Goal: Task Accomplishment & Management: Use online tool/utility

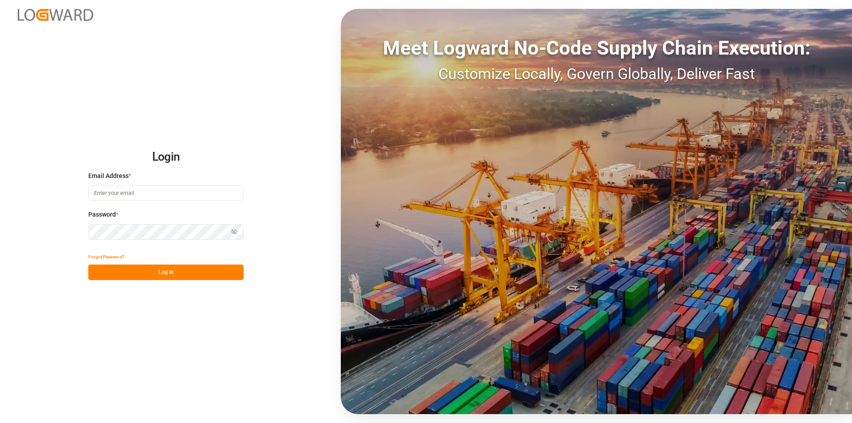
click at [114, 192] on input at bounding box center [165, 193] width 155 height 16
type input "[PERSON_NAME][EMAIL_ADDRESS][PERSON_NAME][DOMAIN_NAME]"
click at [170, 275] on button "Log In" at bounding box center [165, 272] width 155 height 16
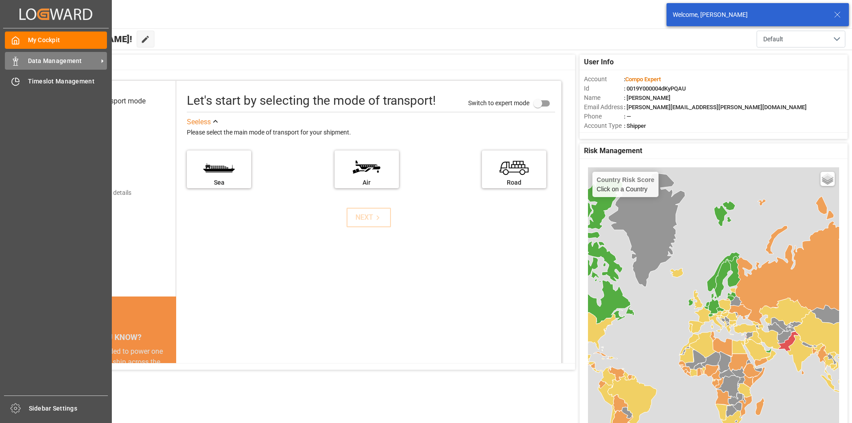
click at [57, 67] on div "Data Management Data Management" at bounding box center [56, 60] width 102 height 17
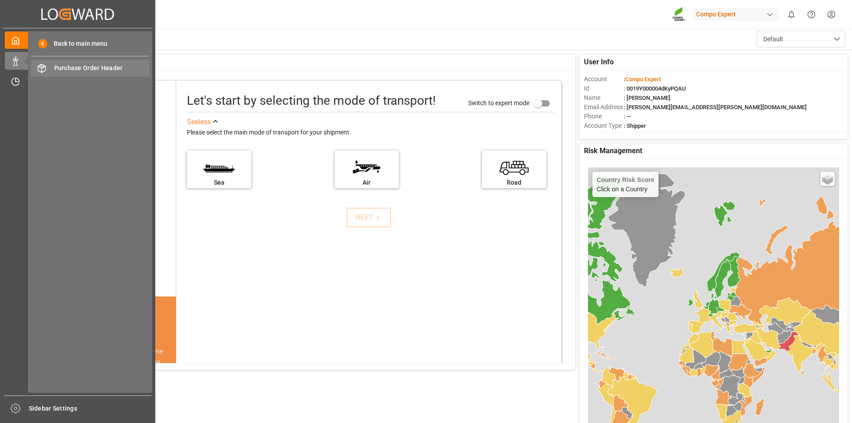
click at [123, 67] on span "Purchase Order Header" at bounding box center [101, 67] width 95 height 9
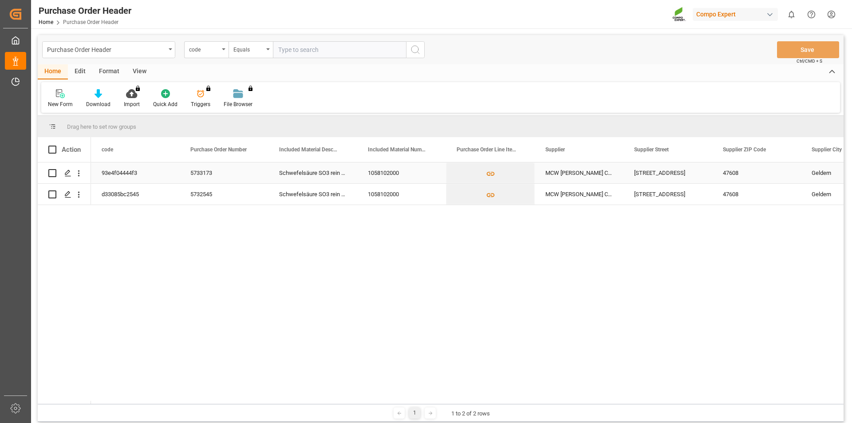
click at [206, 173] on div "5733173" at bounding box center [224, 172] width 89 height 21
click at [67, 171] on icon "Press SPACE to select this row." at bounding box center [67, 172] width 7 height 7
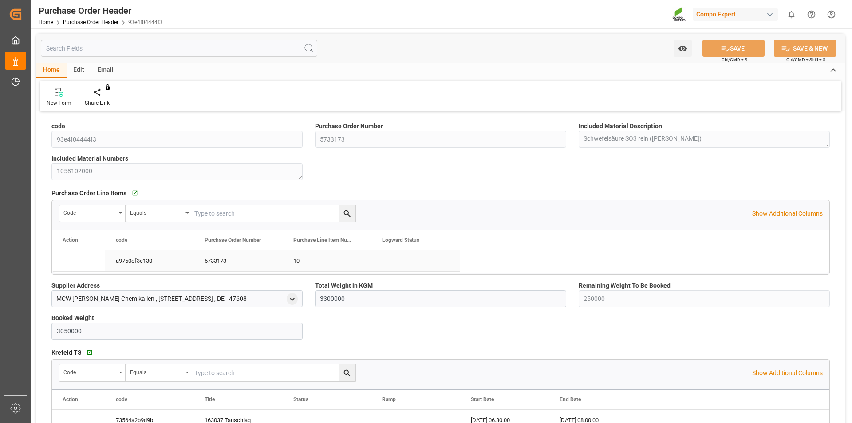
type input "3300000"
type input "250000"
type input "3050000"
click at [102, 92] on icon at bounding box center [104, 92] width 6 height 8
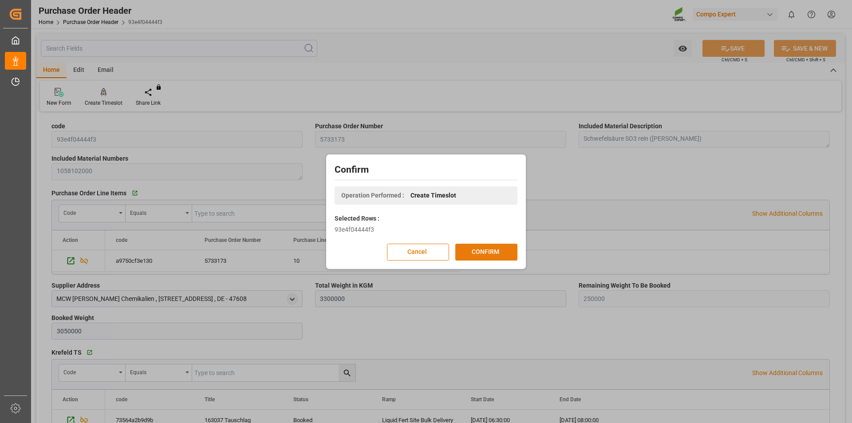
click at [481, 251] on button "CONFIRM" at bounding box center [486, 251] width 62 height 17
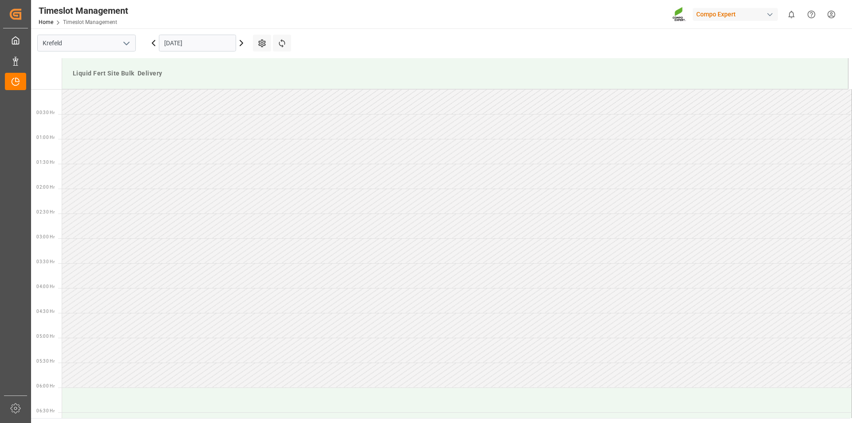
scroll to position [640, 0]
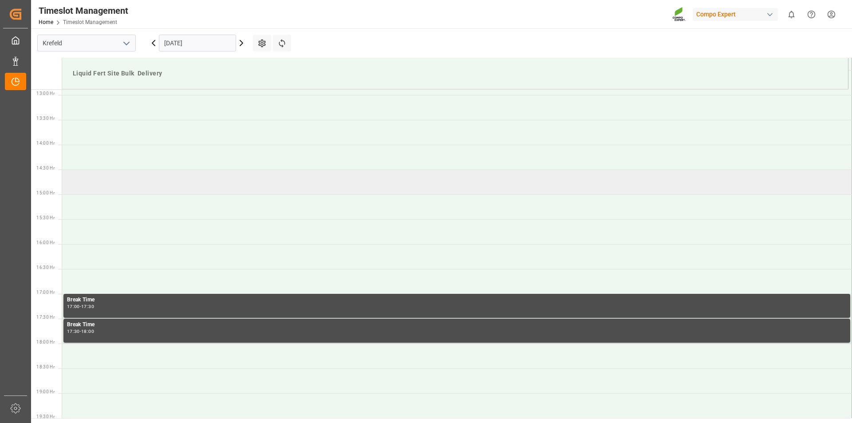
click at [83, 187] on td at bounding box center [456, 181] width 789 height 25
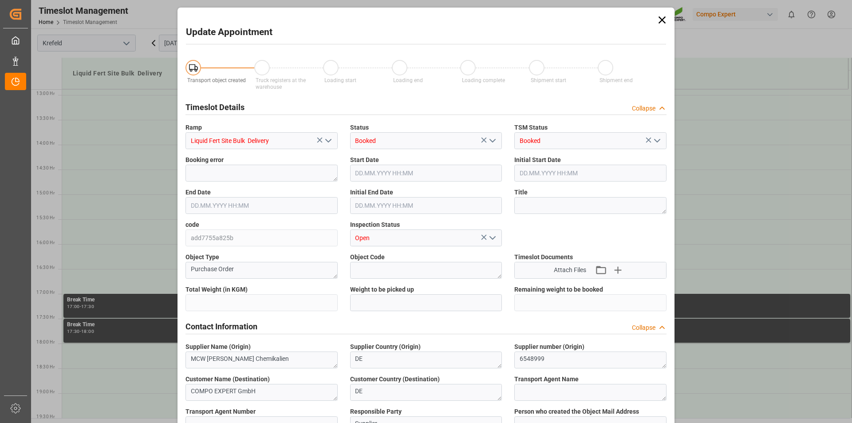
type input "3300000"
type input "250000"
type input "14.10.2025 14:30"
type input "14.10.2025 15:00"
type input "14.10.2025 11:32"
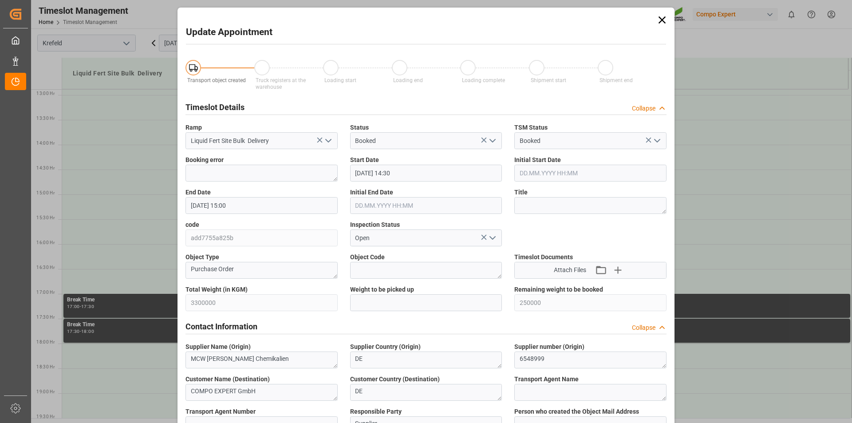
click at [664, 18] on icon at bounding box center [662, 20] width 12 height 12
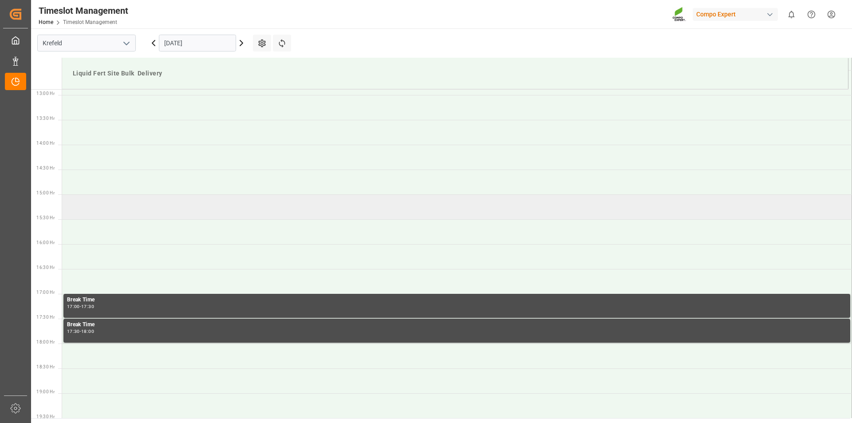
click at [98, 204] on td at bounding box center [456, 206] width 789 height 25
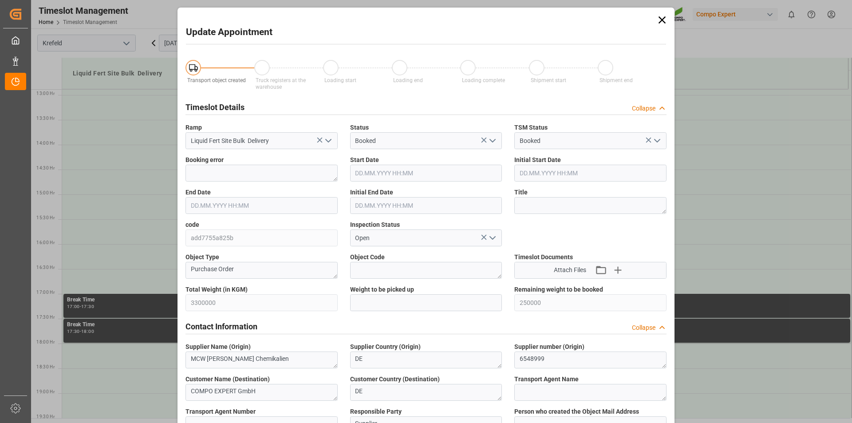
type input "14.10.2025 15:00"
type input "14.10.2025 15:30"
type input "14.10.2025 11:32"
click at [389, 305] on input "text" at bounding box center [426, 302] width 152 height 17
type input "25000"
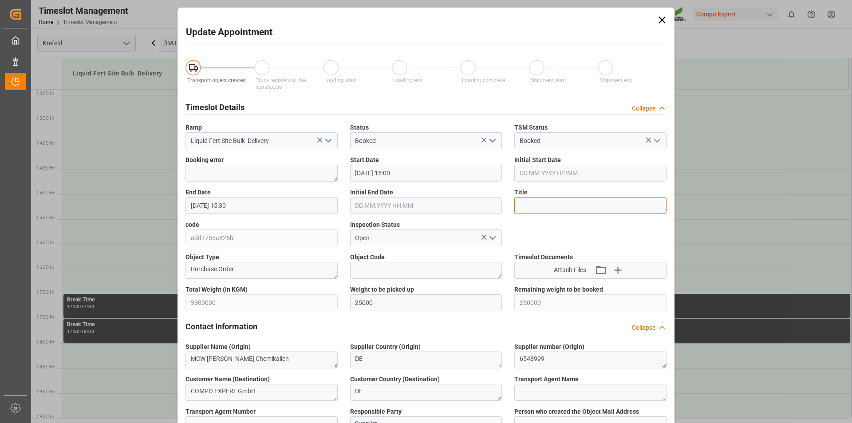
click at [534, 200] on textarea at bounding box center [590, 205] width 152 height 17
type textarea "164239 Tauschlag"
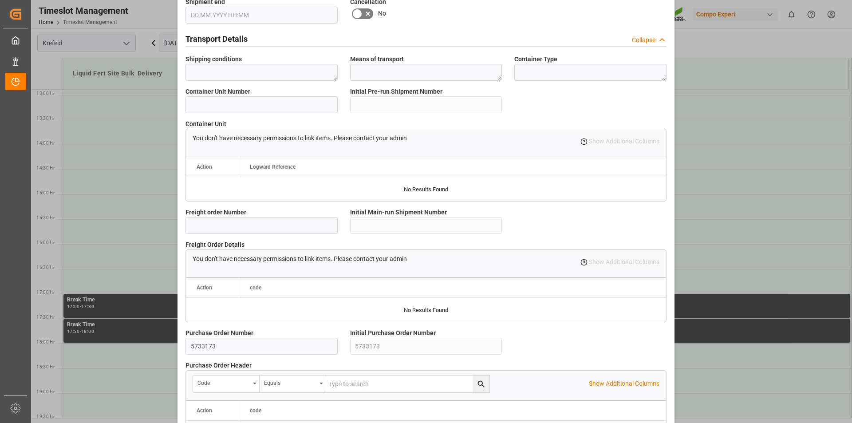
scroll to position [746, 0]
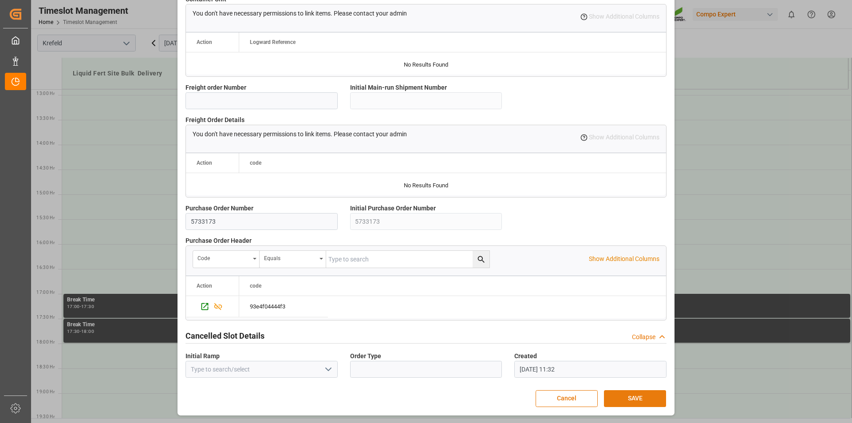
click at [645, 396] on button "SAVE" at bounding box center [635, 398] width 62 height 17
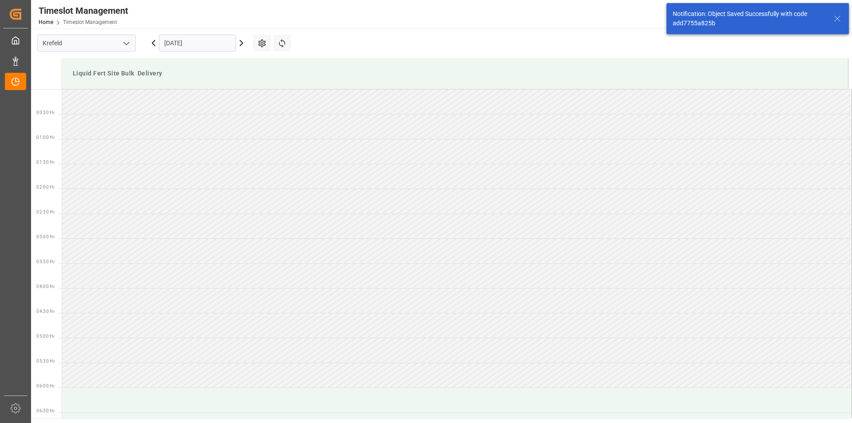
scroll to position [690, 0]
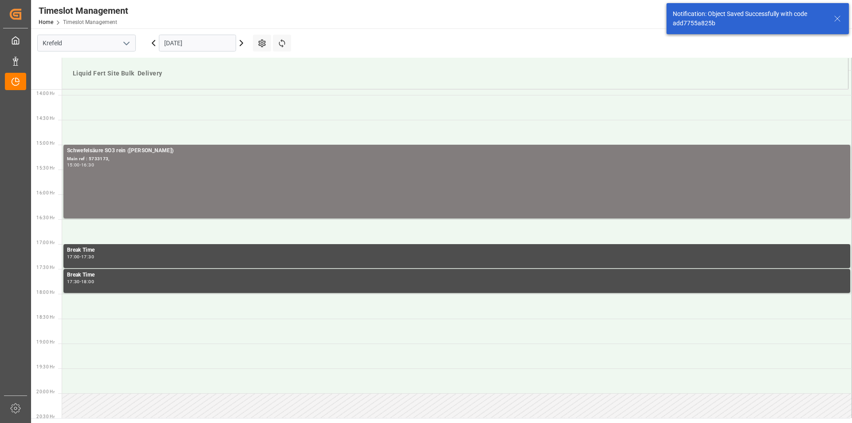
click at [834, 18] on icon at bounding box center [837, 18] width 11 height 11
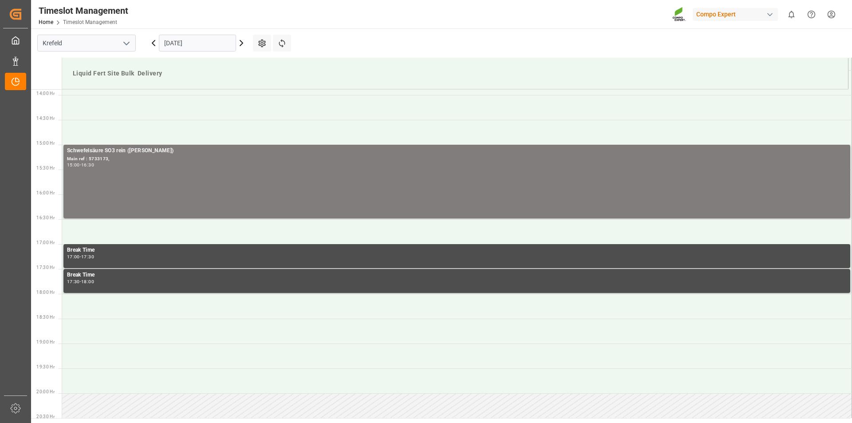
click at [832, 15] on html "Created by potrace 1.15, written by Peter Selinger 2001-2017 Created by potrace…" at bounding box center [426, 211] width 852 height 423
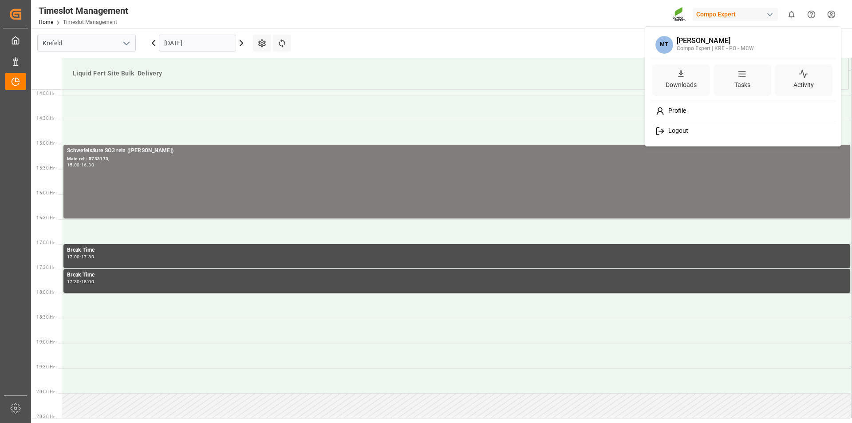
click at [667, 131] on span "Logout" at bounding box center [676, 131] width 24 height 8
